Goal: Task Accomplishment & Management: Use online tool/utility

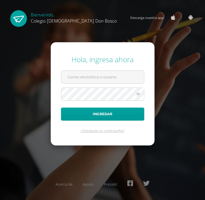
click at [105, 69] on form "Hola, ingresa ahora Ingresar ¿Olvidaste tu contraseña?" at bounding box center [103, 93] width 104 height 103
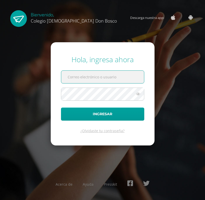
click at [105, 72] on input "text" at bounding box center [102, 77] width 83 height 13
type input "luis_pirir@donbosco.edu.gt"
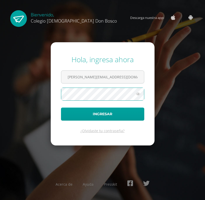
click at [61, 108] on button "Ingresar" at bounding box center [102, 114] width 83 height 13
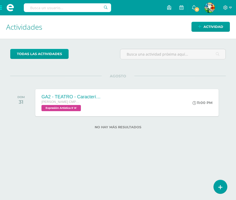
click at [1, 11] on span at bounding box center [10, 7] width 20 height 15
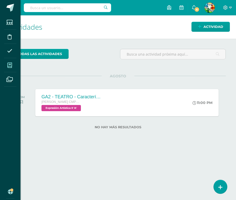
click at [11, 62] on span at bounding box center [10, 65] width 12 height 12
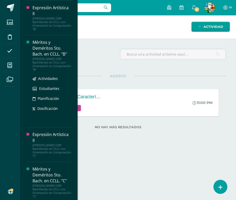
scroll to position [1169, 0]
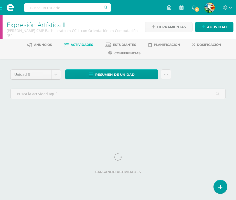
click at [5, 83] on div "Unidad 3 Unidad 1 Unidad 2 Unidad 3 Unidad 4 Resumen de unidad Descargar como H…" at bounding box center [118, 91] width 236 height 64
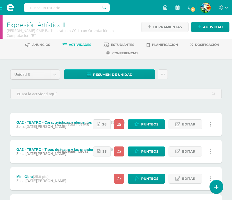
click at [179, 68] on div "Unidad 3 Unidad 1 Unidad 2 Unidad 3 Unidad 4 Resumen de unidad Descargar como H…" at bounding box center [116, 155] width 232 height 192
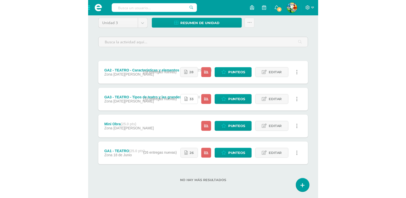
scroll to position [26, 0]
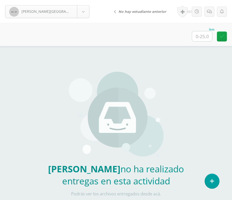
click at [84, 13] on body "Albizuris, Diego Sin entrega Albizuris, Diego Ascon, Victor Cajas, Eros Calderó…" at bounding box center [116, 106] width 232 height 213
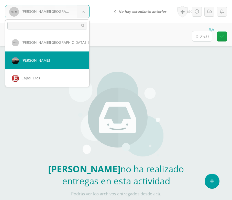
select select "839"
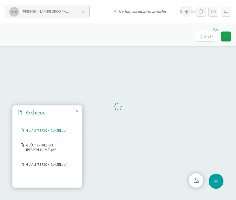
click at [46, 166] on span "GUIA 2 DIEGO ALBIZURIS.pdf" at bounding box center [47, 164] width 42 height 4
click at [39, 131] on span "GUIA 3 DIEGO ALBIZURIS.pdf" at bounding box center [47, 130] width 42 height 4
click at [86, 0] on body "Albizuris, Diego Albizuris, Diego Ascon, Victor Cajas, Eros Calderón, Emilio Ch…" at bounding box center [118, 0] width 236 height 0
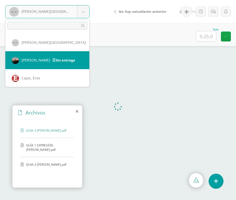
drag, startPoint x: 61, startPoint y: 60, endPoint x: 123, endPoint y: 6, distance: 82.4
select select "839"
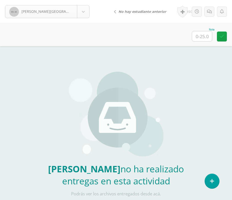
click at [84, 13] on body "[PERSON_NAME] entrega [GEOGRAPHIC_DATA][PERSON_NAME][GEOGRAPHIC_DATA] [PERSON_N…" at bounding box center [116, 106] width 232 height 213
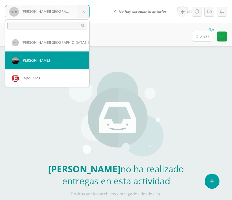
select select "839"
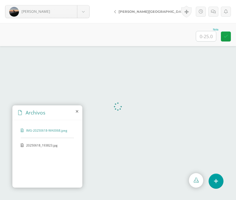
click at [33, 147] on span "20250618_193823.jpg" at bounding box center [47, 145] width 42 height 4
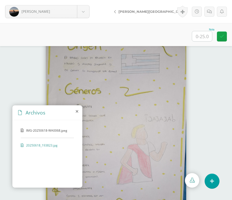
click at [55, 130] on span "IMG-20250618-WA0068.jpeg" at bounding box center [47, 130] width 42 height 4
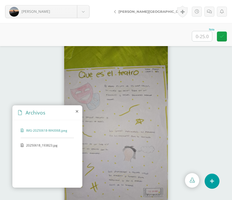
drag, startPoint x: 14, startPoint y: 51, endPoint x: 17, endPoint y: 51, distance: 3.1
click at [14, 51] on div at bounding box center [116, 123] width 232 height 154
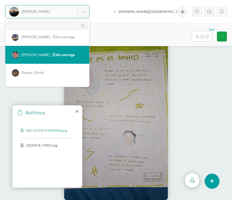
scroll to position [73, 0]
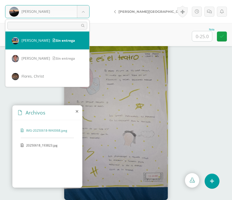
select select "846"
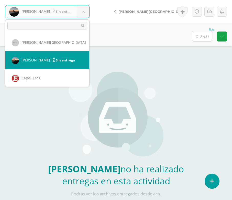
click at [83, 16] on body "[PERSON_NAME] entrega [PERSON_NAME][GEOGRAPHIC_DATA] [PERSON_NAME] Cajas, Eros …" at bounding box center [116, 106] width 232 height 213
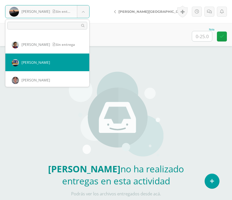
select select "846"
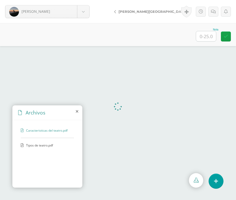
click at [34, 145] on span "Tipos de teatro.pdf" at bounding box center [47, 145] width 42 height 4
click at [37, 128] on span "Caracteristicas del teatro.pdf" at bounding box center [47, 130] width 42 height 4
click at [82, 0] on body "Ascon, Victor Albizuris, Diego Ascon, Victor Cajas, Eros Calderón, Emilio Chacó…" at bounding box center [118, 0] width 236 height 0
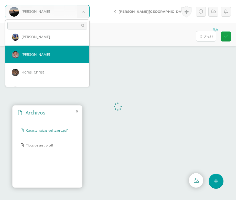
scroll to position [73, 0]
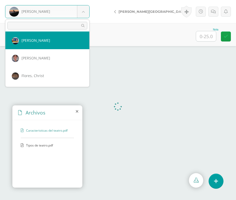
select select "846"
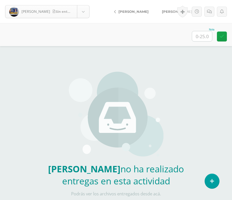
click at [87, 15] on body "[PERSON_NAME] entrega [PERSON_NAME][GEOGRAPHIC_DATA] [PERSON_NAME] Cajas, Eros …" at bounding box center [116, 106] width 232 height 213
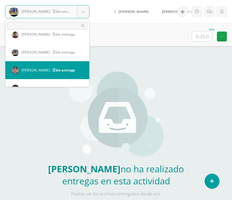
scroll to position [89, 0]
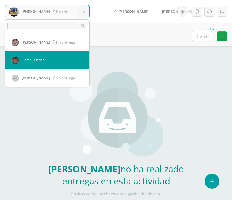
select select "850"
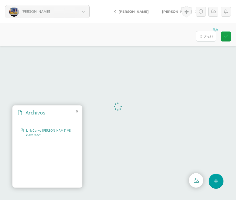
click at [46, 136] on span "Link Canva [PERSON_NAME] VB clave 5.txt" at bounding box center [48, 132] width 45 height 9
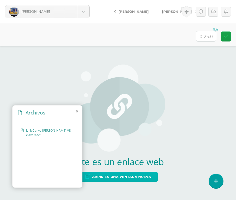
click at [114, 178] on span "Abrir en una ventana nueva" at bounding box center [121, 176] width 59 height 9
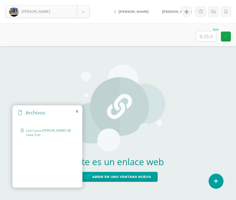
click at [89, 0] on body "[PERSON_NAME] [GEOGRAPHIC_DATA][PERSON_NAME][GEOGRAPHIC_DATA] [PERSON_NAME] Caj…" at bounding box center [118, 0] width 236 height 0
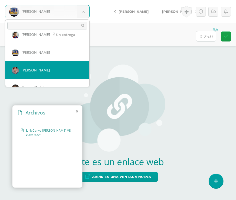
scroll to position [87, 0]
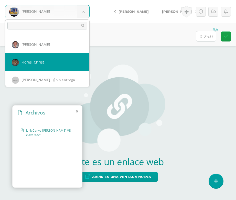
select select "850"
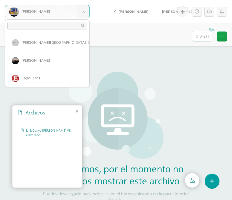
click at [87, 9] on body "Chacón, Carlos Albizuris, Diego Ascon, Victor Cajas, Eros Calderón, Emilio Chac…" at bounding box center [116, 109] width 232 height 219
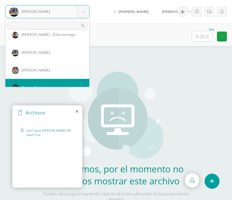
scroll to position [87, 0]
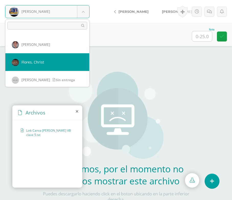
select select "850"
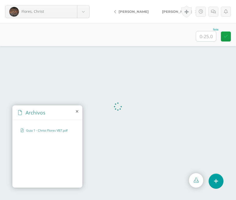
click at [54, 130] on span "Guia 1 - Christ Flores VB7.pdf" at bounding box center [47, 130] width 42 height 4
click at [124, 9] on span "[PERSON_NAME]" at bounding box center [134, 11] width 30 height 4
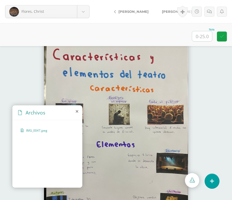
scroll to position [15, 0]
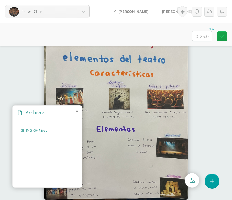
click at [183, 132] on img at bounding box center [116, 108] width 144 height 184
click at [130, 14] on link "[PERSON_NAME]" at bounding box center [132, 11] width 45 height 12
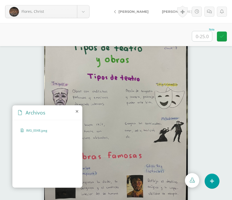
click at [131, 8] on link "[PERSON_NAME]" at bounding box center [132, 11] width 45 height 12
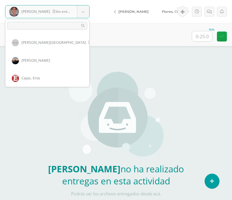
click at [77, 12] on body "Farfán, Javier Sin entrega Albizuris, Diego Ascon, Victor Cajas, Eros Calderón,…" at bounding box center [116, 106] width 232 height 213
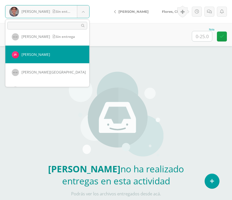
scroll to position [156, 0]
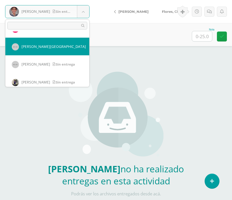
select select "777"
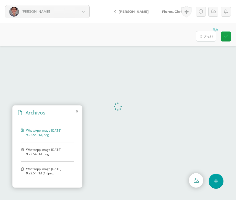
click at [39, 151] on span "WhatsApp Image [DATE] 9.22.54 PM.jpeg" at bounding box center [48, 151] width 45 height 9
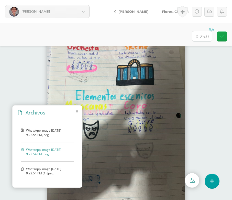
click at [37, 170] on span "WhatsApp Image [DATE] 9.22.54 PM (1).jpeg" at bounding box center [48, 171] width 45 height 9
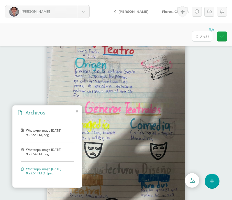
click at [45, 152] on span "WhatsApp Image [DATE] 9.22.54 PM.jpeg" at bounding box center [48, 151] width 45 height 9
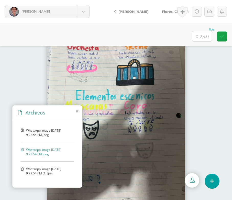
click at [39, 129] on span "WhatsApp Image 2025-07-11 at 9.22.55 PM.jpeg" at bounding box center [48, 132] width 45 height 9
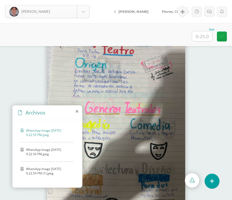
click at [86, 0] on body "[PERSON_NAME] [GEOGRAPHIC_DATA][PERSON_NAME][GEOGRAPHIC_DATA], [PERSON_NAME], […" at bounding box center [116, 0] width 232 height 0
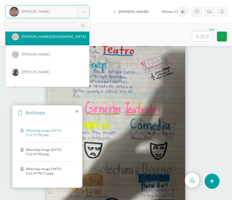
scroll to position [162, 0]
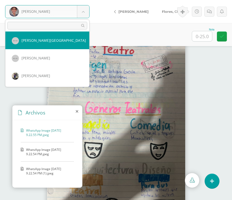
select select "777"
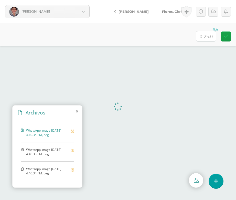
click at [54, 152] on span "WhatsApp Image [DATE] 4.40.35 PM.jpeg" at bounding box center [47, 151] width 42 height 9
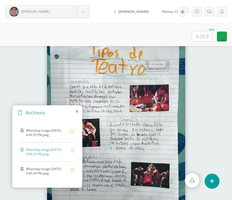
click at [45, 169] on span "WhatsApp Image [DATE] 4.40.34 PM.jpeg" at bounding box center [47, 171] width 42 height 9
click at [45, 151] on span "WhatsApp Image [DATE] 4.40.35 PM.jpeg" at bounding box center [47, 151] width 42 height 9
click at [86, 0] on body "[PERSON_NAME] [GEOGRAPHIC_DATA][PERSON_NAME][GEOGRAPHIC_DATA], [PERSON_NAME], […" at bounding box center [116, 0] width 232 height 0
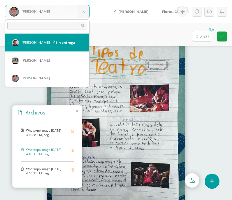
scroll to position [156, 0]
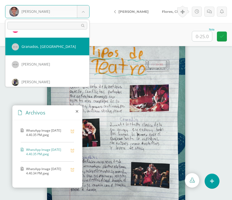
select select "777"
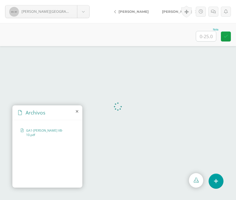
click at [41, 129] on span "GA1-[PERSON_NAME] VB-10.pdf" at bounding box center [48, 132] width 45 height 9
click at [174, 12] on span "[PERSON_NAME]" at bounding box center [177, 11] width 30 height 4
click at [172, 13] on span "[PERSON_NAME]" at bounding box center [177, 11] width 30 height 4
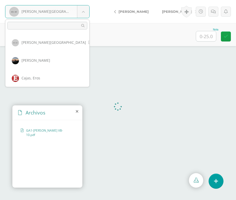
click at [84, 0] on body "[PERSON_NAME], [GEOGRAPHIC_DATA][PERSON_NAME][GEOGRAPHIC_DATA][GEOGRAPHIC_DATA]…" at bounding box center [118, 0] width 236 height 0
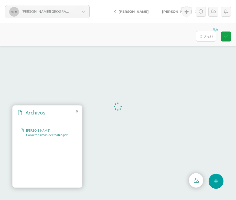
click at [91, 8] on div "Granados, Jefferson Albizuris, Diego Ascon, Victor Cajas, Eros Calderón, Emilio…" at bounding box center [47, 11] width 95 height 23
click at [87, 0] on body "Granados, Jefferson Albizuris, Diego Ascon, Victor Cajas, Eros Calderón, Emilio…" at bounding box center [118, 0] width 236 height 0
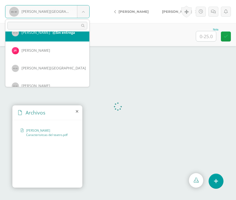
scroll to position [160, 0]
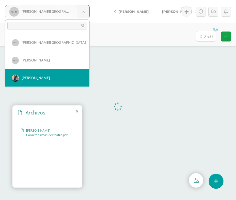
select select "781"
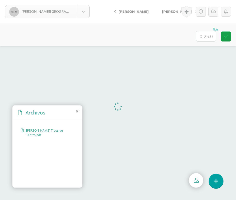
click at [84, 0] on body "[PERSON_NAME], [GEOGRAPHIC_DATA][PERSON_NAME][GEOGRAPHIC_DATA][GEOGRAPHIC_DATA]…" at bounding box center [118, 0] width 236 height 0
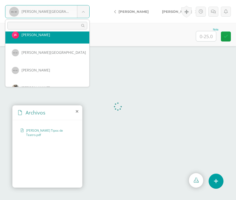
scroll to position [175, 0]
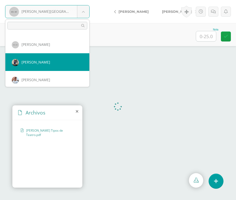
select select "781"
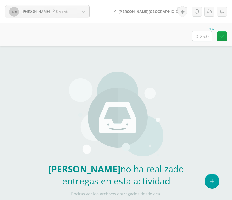
click at [171, 10] on div "Historial de actividad Actividad GA1 - TEATRO creada por Expresión Artística [D…" at bounding box center [202, 11] width 62 height 23
click at [173, 11] on div "Historial de actividad Actividad GA1 - TEATRO creada por Expresión Artística [D…" at bounding box center [202, 11] width 62 height 23
click at [97, 31] on div "Nota" at bounding box center [116, 34] width 232 height 23
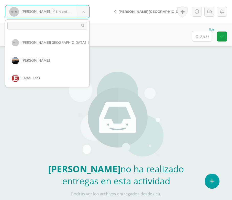
click at [87, 13] on body "Guzmán, Oscar Sin entrega Albizuris, Diego Ascon, Victor Cajas, Eros Calderón, …" at bounding box center [116, 106] width 232 height 213
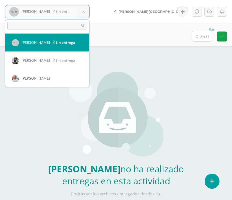
scroll to position [178, 0]
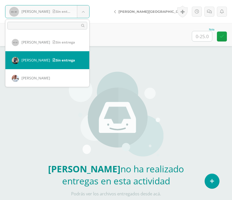
select select "781"
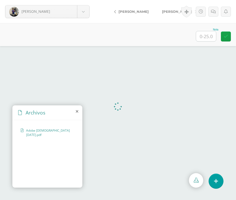
click at [167, 11] on span "[PERSON_NAME]" at bounding box center [177, 11] width 30 height 4
click at [170, 12] on span "[PERSON_NAME]" at bounding box center [177, 11] width 30 height 4
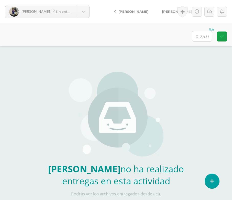
click at [171, 12] on div "Historial de actividad Actividad GA1 - TEATRO creada por Expresión Artística Ju…" at bounding box center [202, 11] width 62 height 23
click at [164, 10] on span "[PERSON_NAME]" at bounding box center [177, 11] width 30 height 4
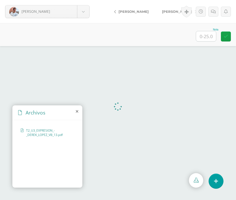
click at [41, 136] on span "T2_U3_EXPRESION_-_DEREK_LOPEZ_VB_13.pdf" at bounding box center [48, 132] width 45 height 9
click at [173, 11] on span "[PERSON_NAME]" at bounding box center [177, 11] width 30 height 4
click at [170, 12] on span "[PERSON_NAME]" at bounding box center [177, 11] width 30 height 4
click at [49, 132] on span "T1 U3 EXPRESION - [PERSON_NAME] VB #13.pdf" at bounding box center [48, 132] width 45 height 9
click at [168, 11] on span "[PERSON_NAME]" at bounding box center [177, 11] width 30 height 4
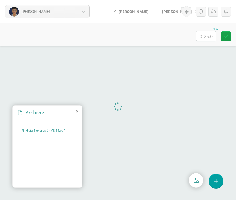
click at [173, 10] on span "[PERSON_NAME]" at bounding box center [177, 11] width 30 height 4
click at [166, 8] on link "[PERSON_NAME]" at bounding box center [177, 11] width 45 height 12
click at [173, 9] on link "[PERSON_NAME]" at bounding box center [177, 11] width 45 height 12
click at [37, 136] on span "WhatsApp Image [DATE] 16.59.04 (1).jpeg" at bounding box center [48, 132] width 45 height 9
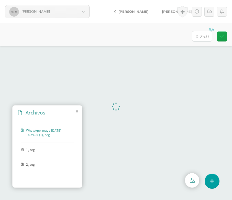
click at [24, 150] on div "1.jpeg" at bounding box center [47, 152] width 53 height 10
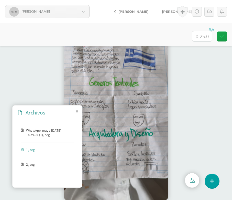
scroll to position [7, 0]
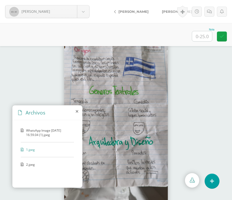
click at [29, 167] on div "2.jpeg" at bounding box center [47, 166] width 53 height 9
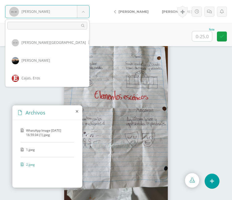
click at [82, 0] on body "[PERSON_NAME] [GEOGRAPHIC_DATA][PERSON_NAME][GEOGRAPHIC_DATA], [PERSON_NAME], […" at bounding box center [116, 0] width 232 height 0
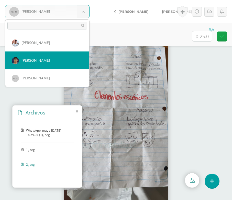
scroll to position [265, 0]
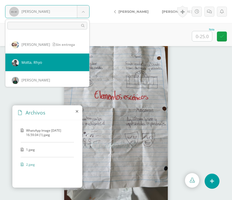
select select "825"
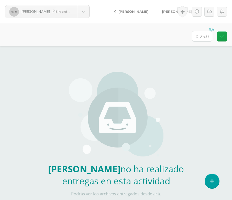
scroll to position [13, 0]
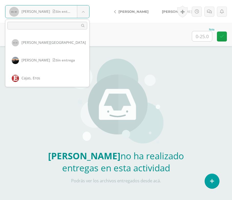
click at [88, 8] on body "Moguel, José Sin entrega Albizuris, Diego Ascon, Victor Cajas, Eros Calderón, E…" at bounding box center [116, 93] width 232 height 213
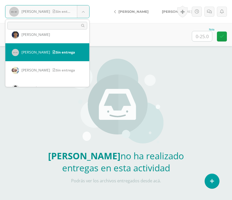
scroll to position [264, 0]
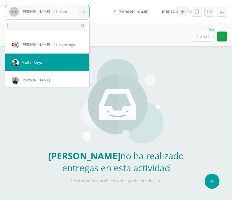
select select "825"
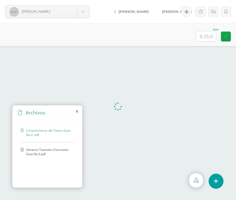
click at [103, 141] on div at bounding box center [118, 123] width 236 height 154
click at [48, 131] on span "Características del Teatro Guia No.2 .pdf" at bounding box center [48, 132] width 45 height 9
click at [42, 152] on span "Géneros Teatrales Esenciales Guia No.3.pdf" at bounding box center [48, 151] width 45 height 9
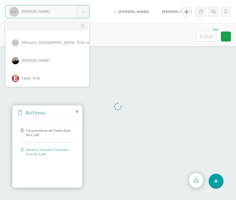
click at [79, 0] on body "[PERSON_NAME] [GEOGRAPHIC_DATA][PERSON_NAME][GEOGRAPHIC_DATA], [PERSON_NAME], […" at bounding box center [118, 0] width 236 height 0
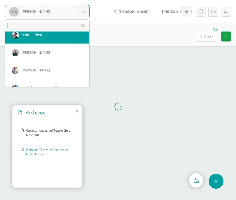
scroll to position [286, 0]
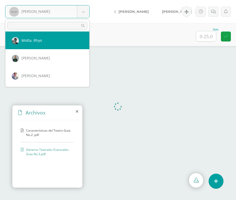
select select "825"
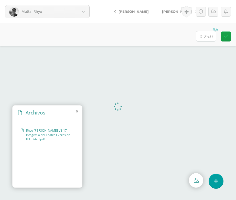
click at [41, 138] on span "Rhyo Donato Motta Pérez VB 17 Infografia del Teatro Expresión III Unidad.pdf" at bounding box center [48, 134] width 45 height 13
click at [170, 13] on span "[PERSON_NAME]" at bounding box center [177, 11] width 30 height 4
click at [173, 15] on link "[PERSON_NAME]" at bounding box center [177, 11] width 45 height 12
click at [176, 11] on div "Historial de actividad Rhyo [PERSON_NAME] ha subido Rhyo [PERSON_NAME] VB 17 [G…" at bounding box center [205, 11] width 62 height 23
click at [170, 12] on span "[PERSON_NAME]" at bounding box center [177, 11] width 30 height 4
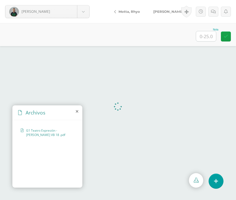
click at [40, 131] on span "G1 Teatro Expresión - Sebastian Murga VB 18 .pdf" at bounding box center [48, 132] width 45 height 9
click at [171, 9] on span "[PERSON_NAME]" at bounding box center [168, 11] width 30 height 4
click at [162, 8] on link "[PERSON_NAME]" at bounding box center [169, 11] width 45 height 12
click at [172, 10] on span "[PERSON_NAME]" at bounding box center [168, 11] width 30 height 4
click at [35, 129] on span "El Teatro Griego [PERSON_NAME] VB.pdf" at bounding box center [48, 132] width 45 height 9
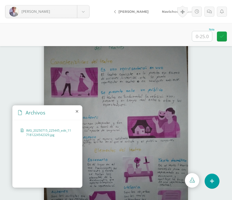
click at [149, 129] on img at bounding box center [116, 123] width 144 height 184
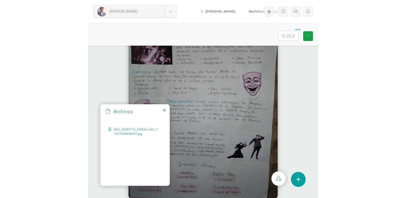
scroll to position [5, 0]
